Goal: Task Accomplishment & Management: Use online tool/utility

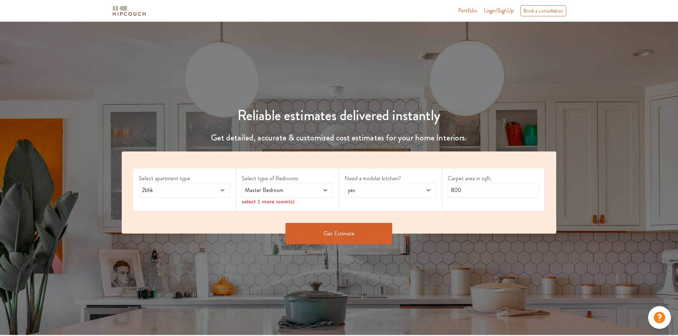
click at [205, 186] on span at bounding box center [214, 190] width 21 height 9
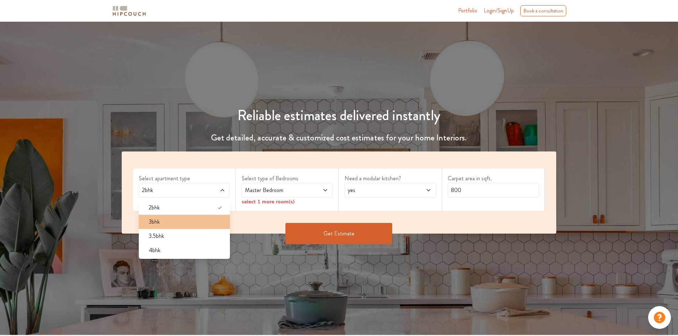
click at [198, 223] on div "3bhk" at bounding box center [186, 222] width 87 height 9
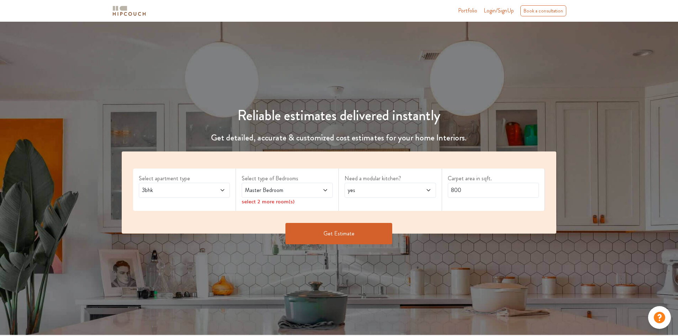
click at [304, 189] on span "Master Bedroom" at bounding box center [276, 190] width 64 height 9
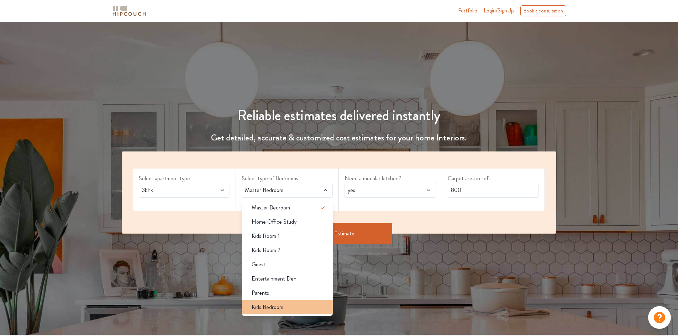
click at [305, 304] on div "Kids Bedroom" at bounding box center [289, 307] width 87 height 9
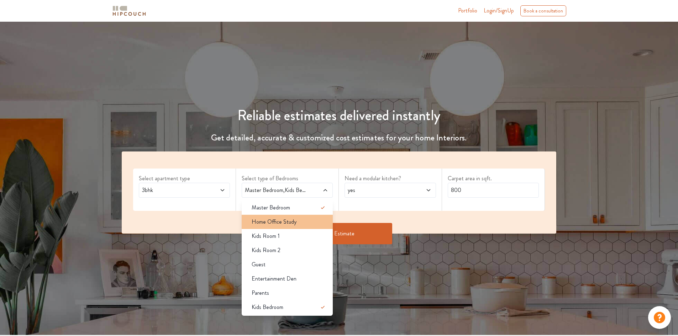
click at [294, 224] on span "Home Office Study" at bounding box center [274, 222] width 45 height 9
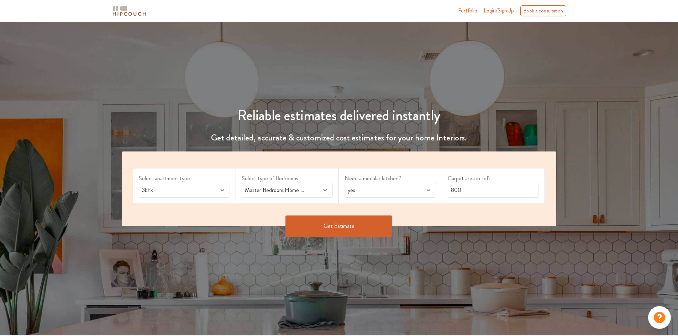
click at [389, 191] on span "yes" at bounding box center [378, 190] width 64 height 9
click at [385, 218] on div "no" at bounding box center [392, 222] width 87 height 9
click at [483, 195] on input "800" at bounding box center [493, 190] width 91 height 15
type input "1085.6"
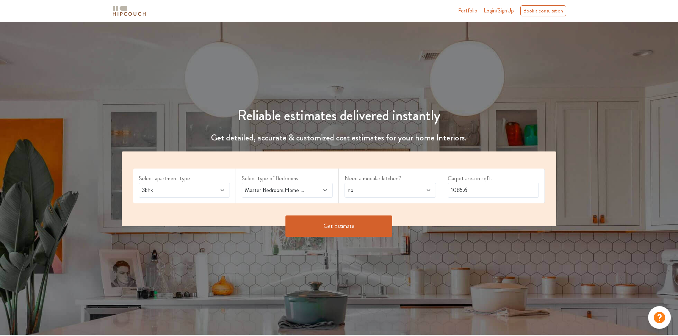
click at [338, 225] on button "Get Estimate" at bounding box center [339, 226] width 107 height 21
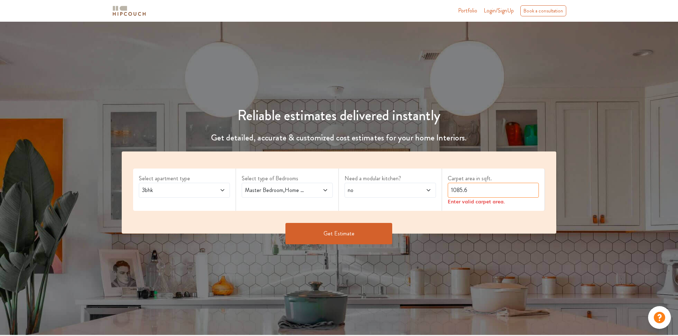
click at [471, 187] on input "1085.6" at bounding box center [493, 190] width 91 height 15
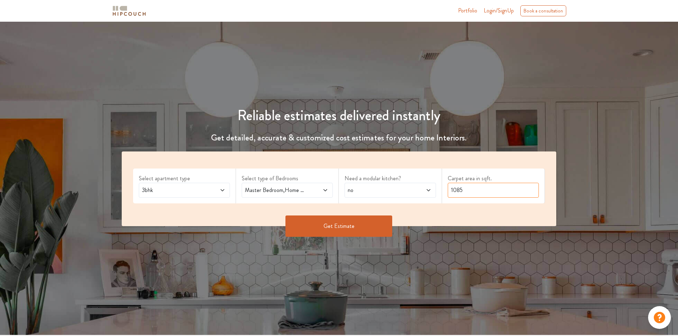
type input "1085"
click at [302, 222] on button "Get Estimate" at bounding box center [339, 226] width 107 height 21
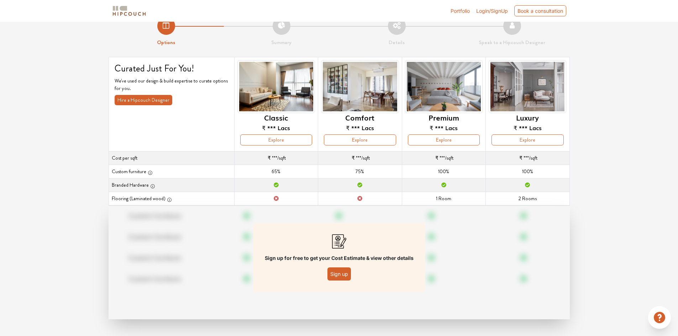
scroll to position [14, 0]
click at [335, 271] on button "Sign up" at bounding box center [340, 273] width 24 height 13
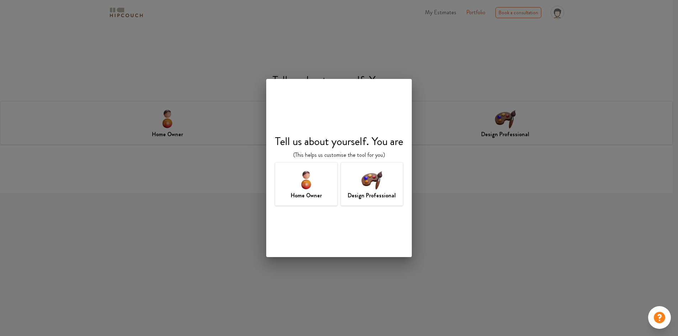
click at [368, 190] on img at bounding box center [371, 179] width 23 height 23
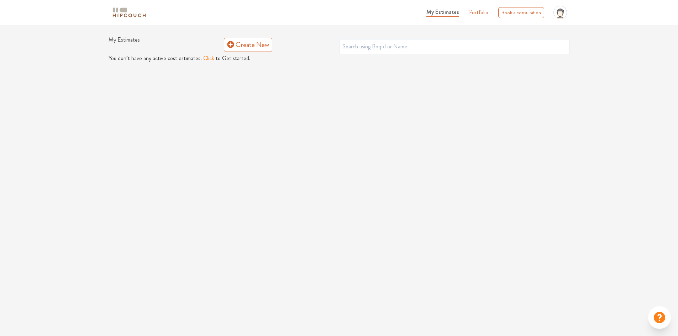
click at [204, 56] on button "Click" at bounding box center [208, 58] width 11 height 9
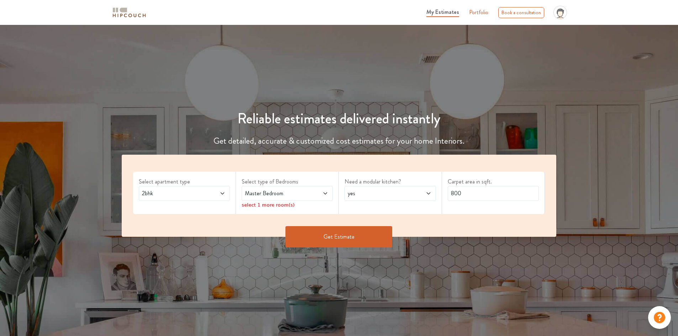
click at [213, 189] on span at bounding box center [214, 193] width 21 height 9
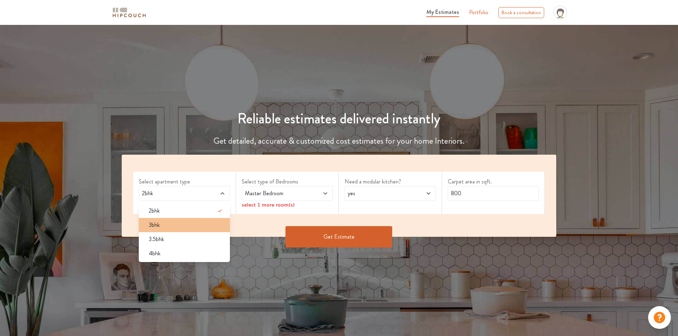
click at [177, 221] on div "3bhk" at bounding box center [186, 225] width 87 height 9
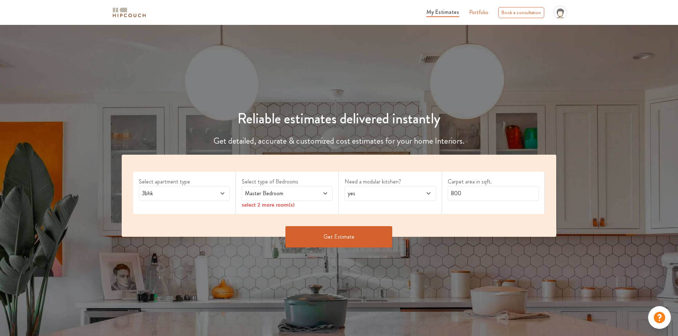
click at [263, 196] on span "Master Bedroom" at bounding box center [276, 193] width 64 height 9
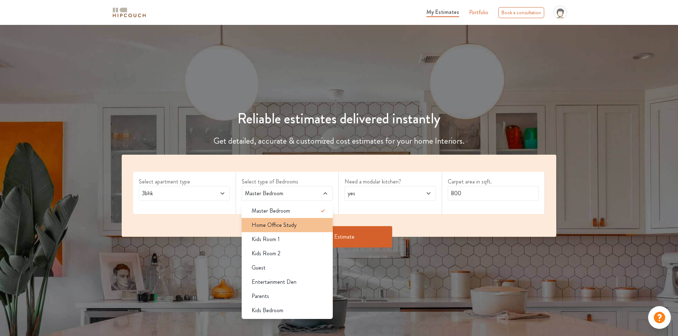
click at [263, 227] on span "Home Office Study" at bounding box center [274, 225] width 45 height 9
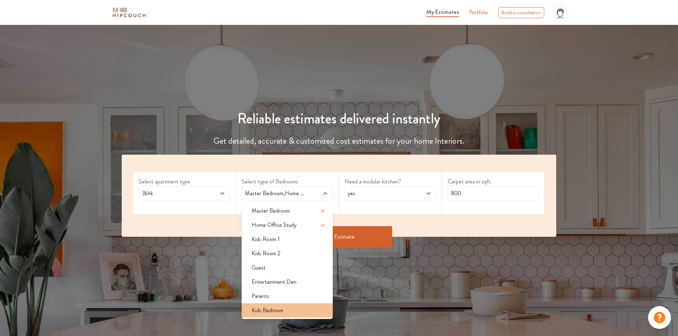
click at [269, 310] on span "Kids Bedroom" at bounding box center [268, 311] width 32 height 9
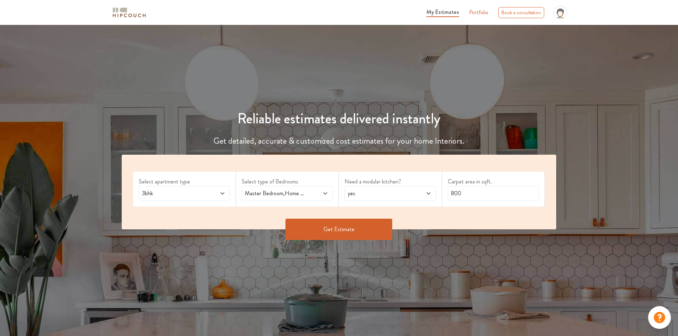
click at [392, 191] on span "yes" at bounding box center [378, 193] width 64 height 9
click at [387, 220] on li "no" at bounding box center [390, 225] width 91 height 14
click at [462, 191] on input "800" at bounding box center [493, 193] width 91 height 15
type input "1085"
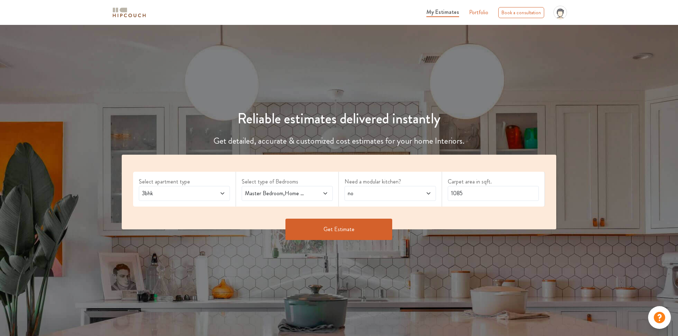
click at [322, 232] on button "Get Estimate" at bounding box center [339, 229] width 107 height 21
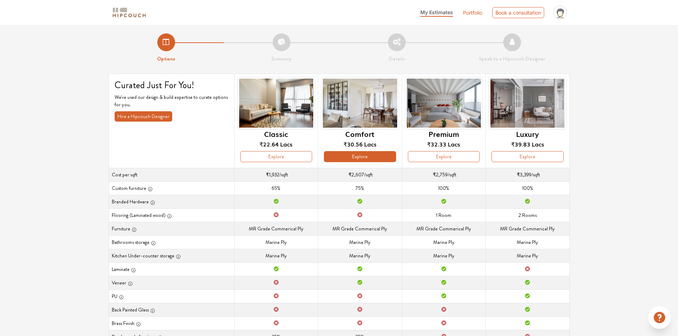
click at [383, 152] on button "Explore" at bounding box center [360, 156] width 72 height 11
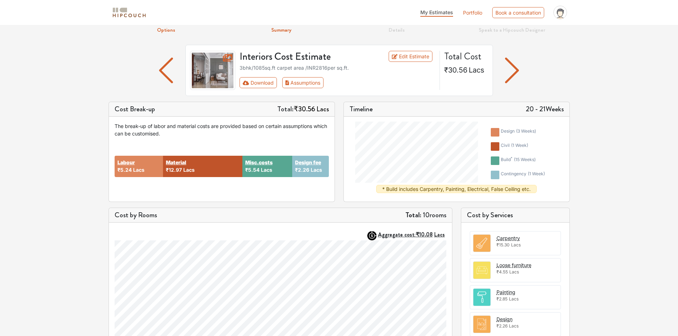
scroll to position [13, 0]
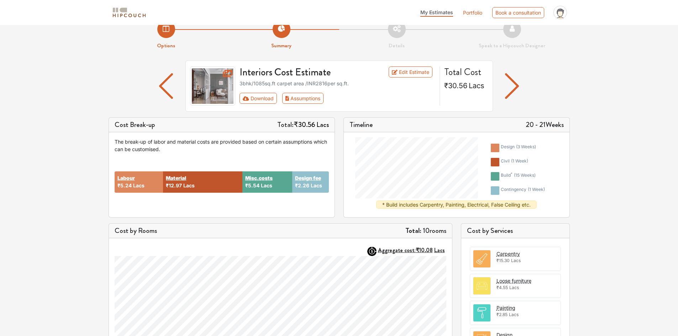
click at [506, 261] on span "₹15.30" at bounding box center [503, 260] width 13 height 5
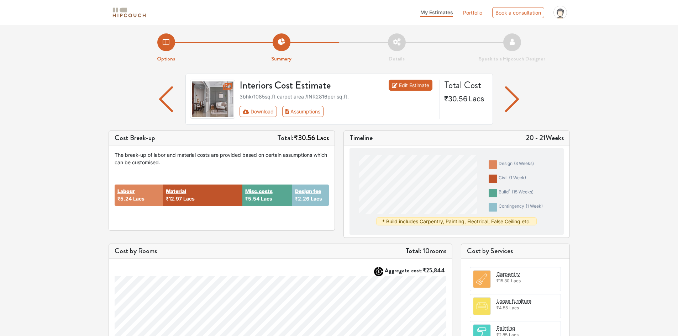
click at [394, 87] on icon at bounding box center [395, 85] width 6 height 5
